Goal: Task Accomplishment & Management: Manage account settings

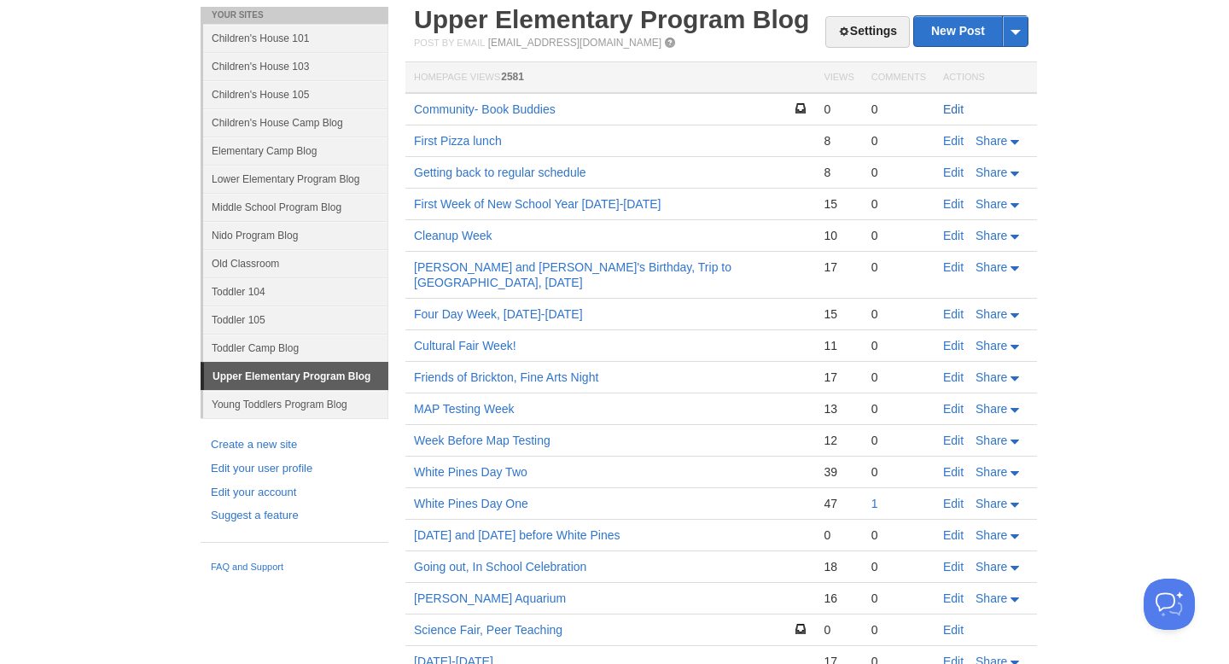
click at [959, 104] on link "Edit" at bounding box center [953, 109] width 20 height 14
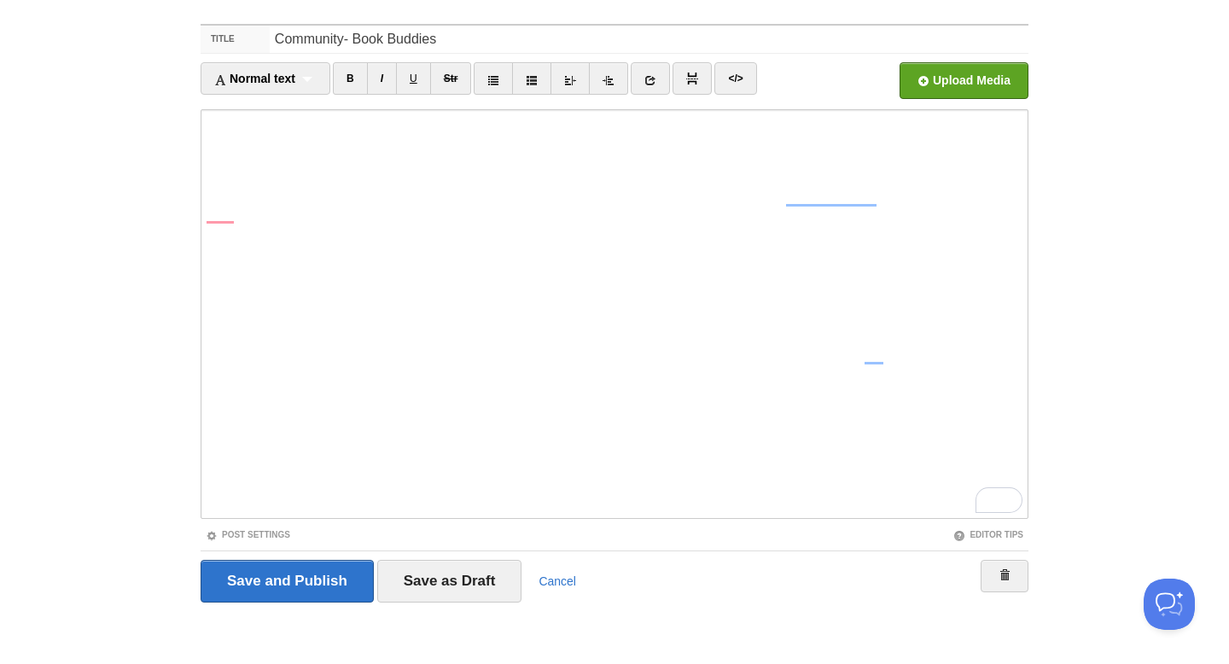
scroll to position [92, 0]
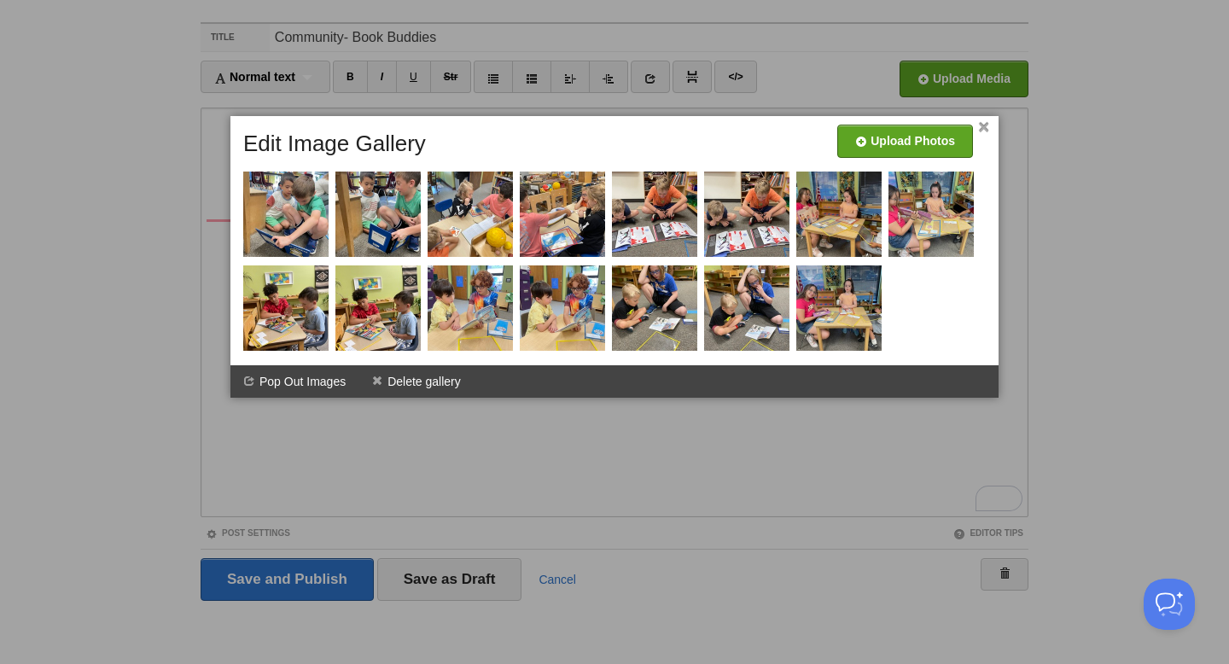
click at [474, 581] on div at bounding box center [614, 332] width 1229 height 664
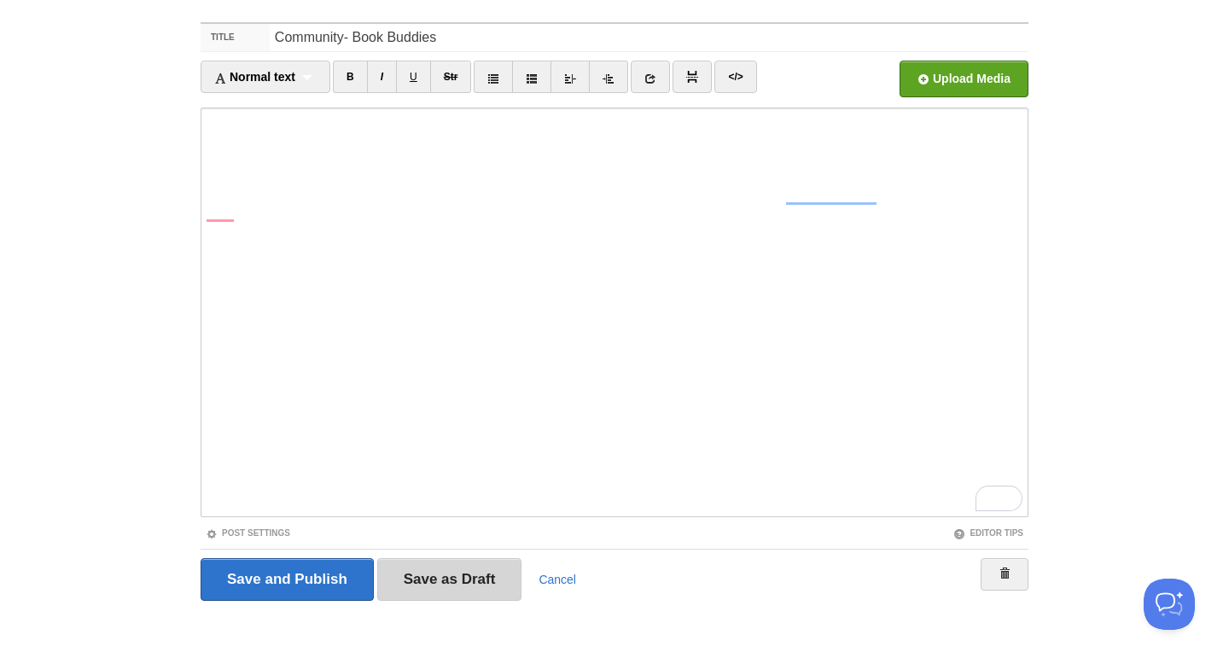
click at [459, 584] on input "Save as Draft" at bounding box center [449, 579] width 145 height 43
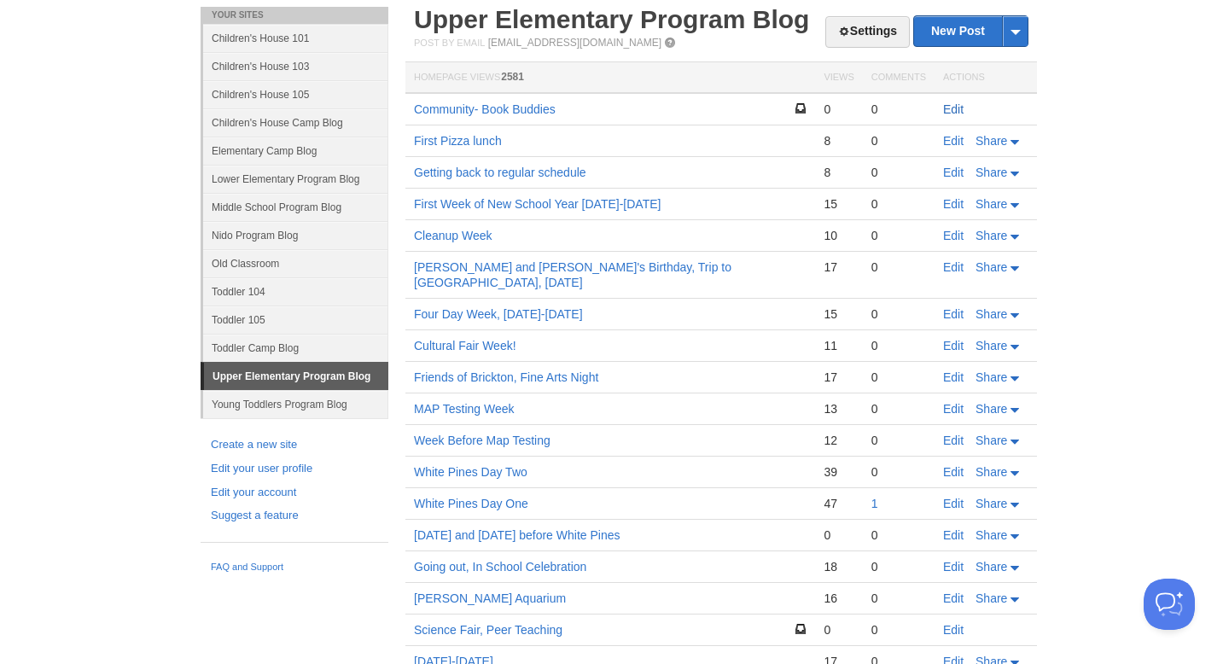
click at [943, 110] on link "Edit" at bounding box center [953, 109] width 20 height 14
